Goal: Information Seeking & Learning: Learn about a topic

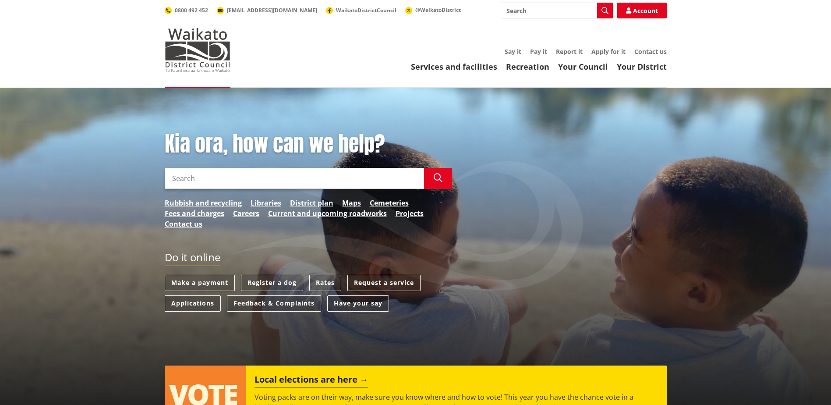
click at [216, 200] on link "Rubbish and recycling" at bounding box center [203, 203] width 77 height 11
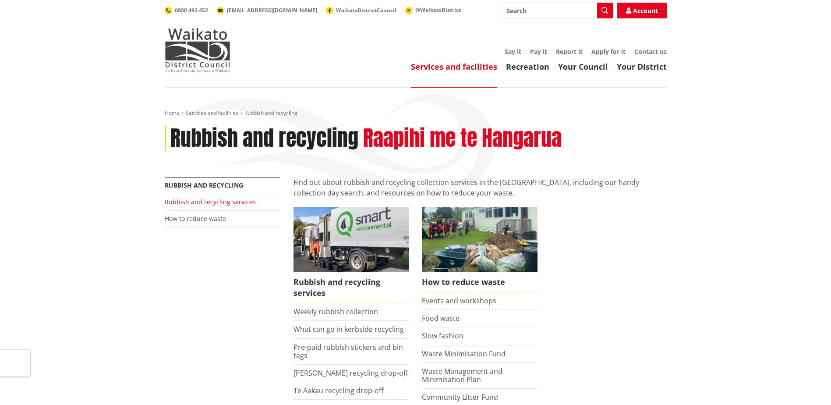
click at [234, 203] on link "Rubbish and recycling services" at bounding box center [210, 202] width 91 height 8
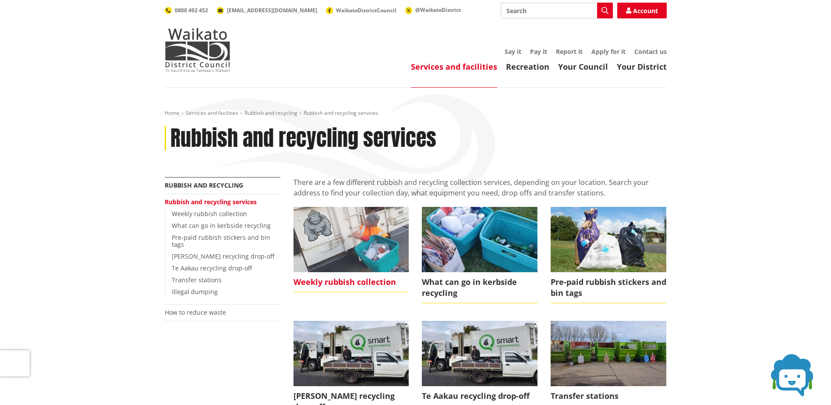
click at [376, 283] on span "Weekly rubbish collection" at bounding box center [352, 282] width 116 height 20
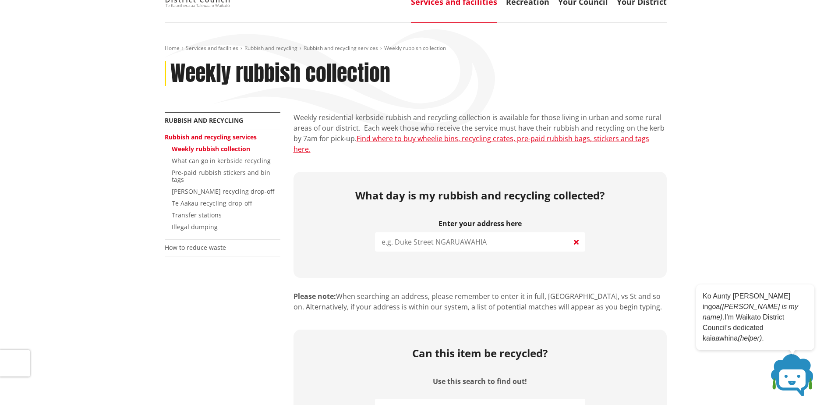
scroll to position [44, 0]
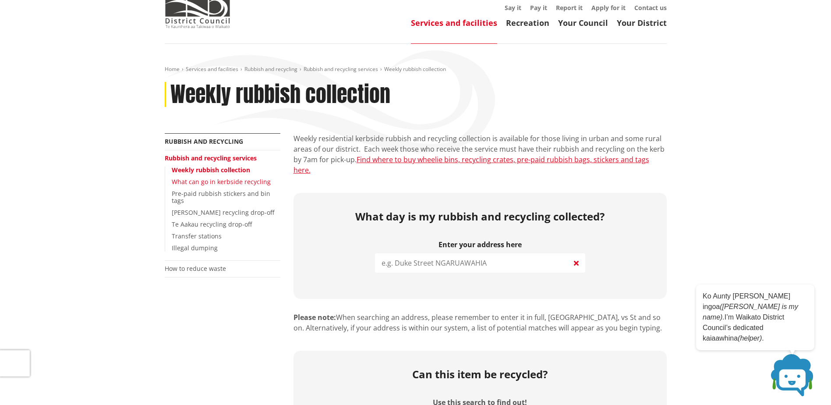
click at [225, 183] on link "What can go in kerbside recycling" at bounding box center [221, 181] width 99 height 8
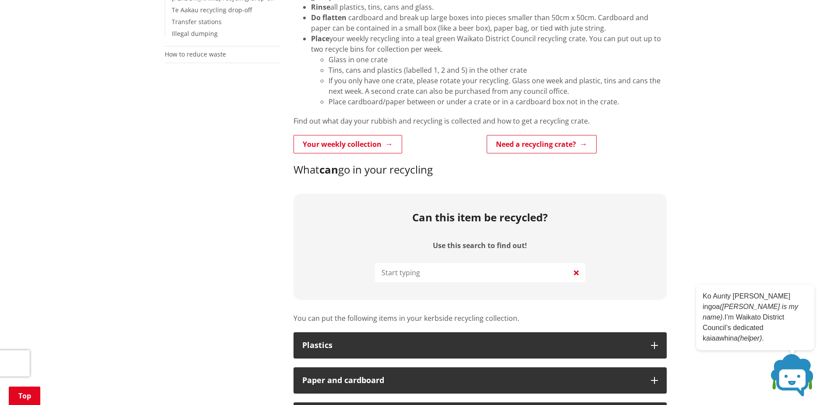
scroll to position [263, 0]
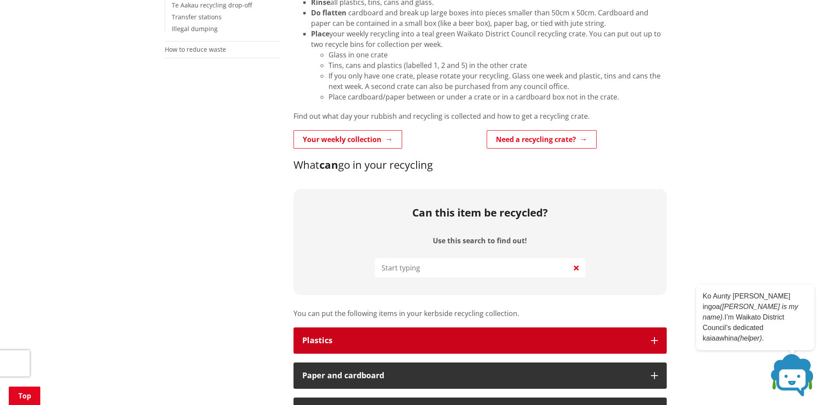
click at [654, 340] on icon "button" at bounding box center [654, 340] width 7 height 7
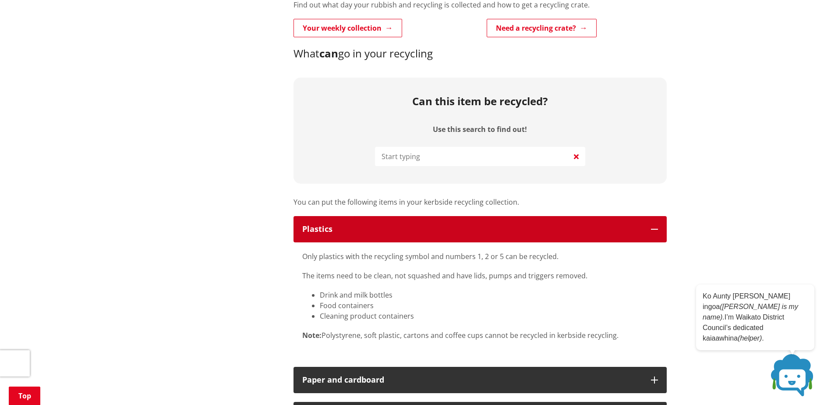
scroll to position [394, 0]
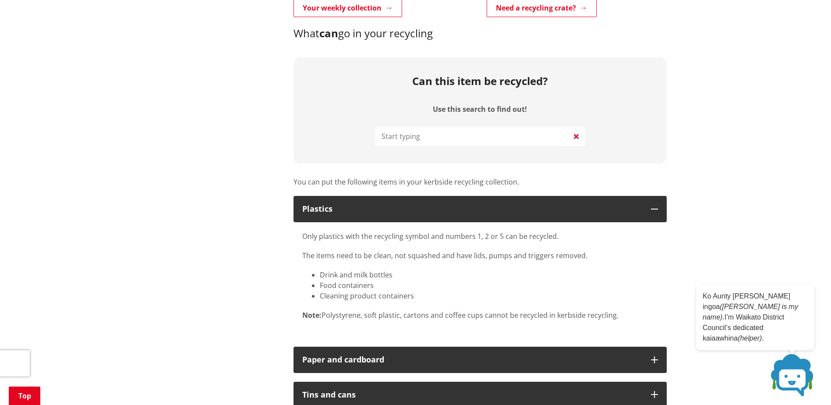
click at [419, 296] on li "Cleaning product containers" at bounding box center [489, 296] width 338 height 11
drag, startPoint x: 419, startPoint y: 296, endPoint x: 311, endPoint y: 269, distance: 111.9
click at [311, 269] on ul "Drink and milk bottles Food containers Cleaning product containers" at bounding box center [480, 285] width 356 height 32
click at [647, 260] on p "The items need to be clean, not squashed and have lids, pumps and triggers remo…" at bounding box center [480, 255] width 356 height 11
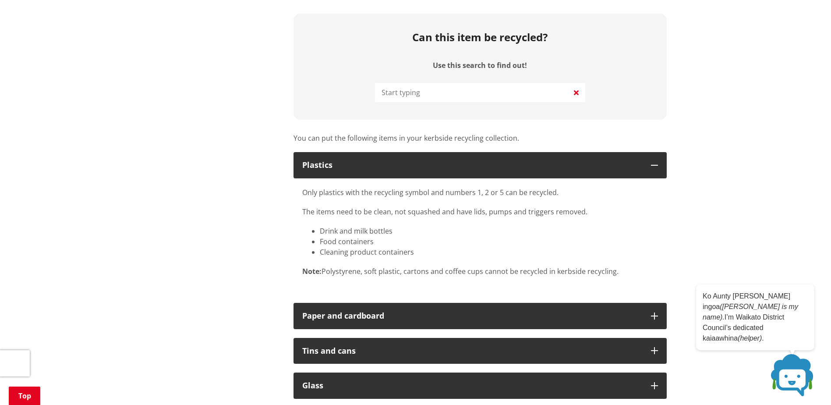
click at [680, 216] on div "Home Services and facilities Rubbish and recycling Rubbish and recycling servic…" at bounding box center [415, 353] width 831 height 1409
